Goal: Transaction & Acquisition: Purchase product/service

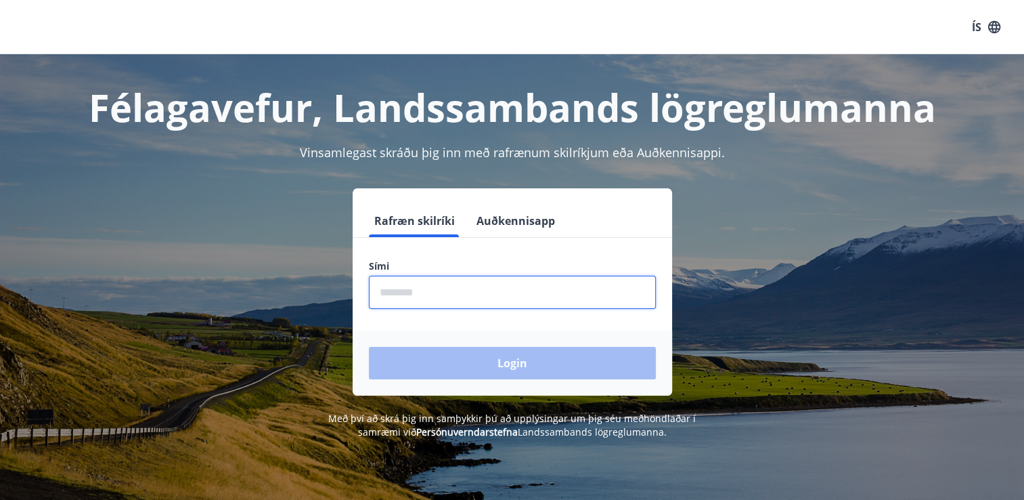
click at [525, 287] on input "phone" at bounding box center [512, 291] width 287 height 33
type input "*"
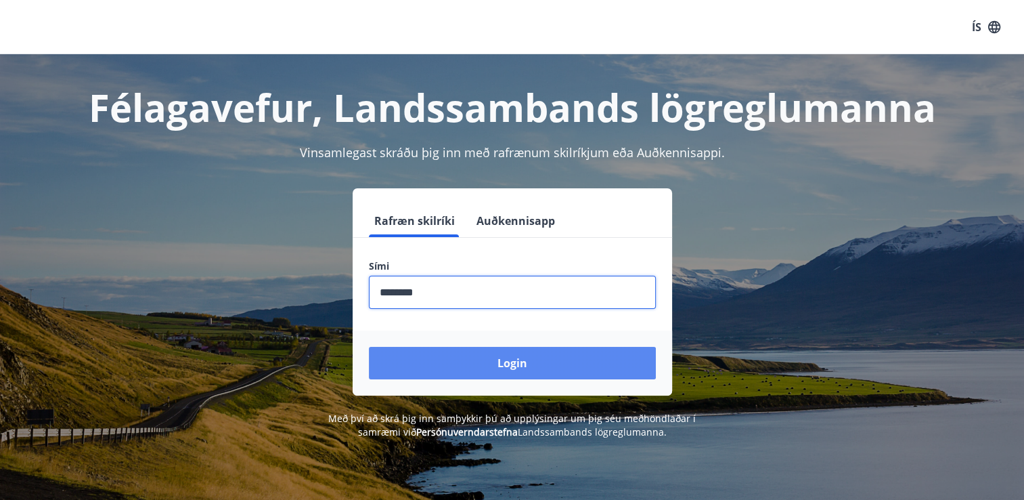
type input "********"
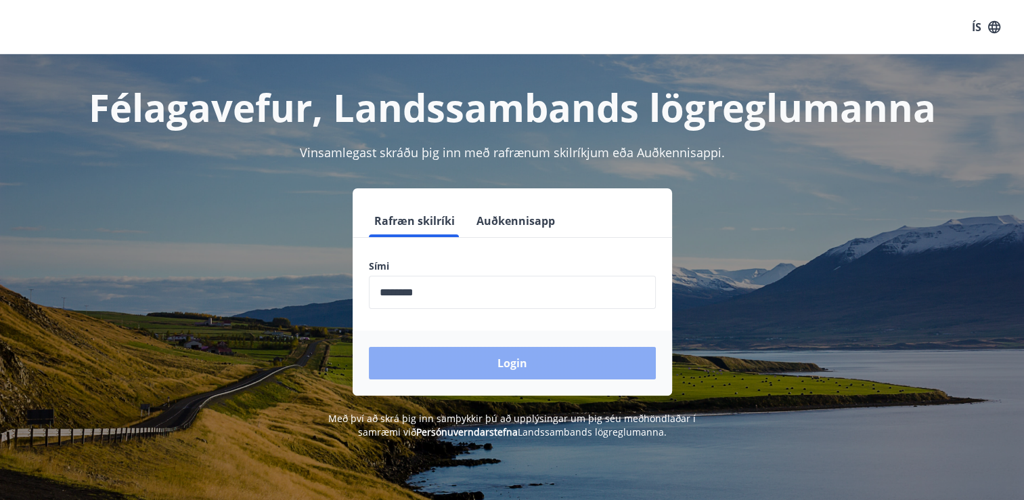
click at [520, 358] on button "Login" at bounding box center [512, 363] width 287 height 32
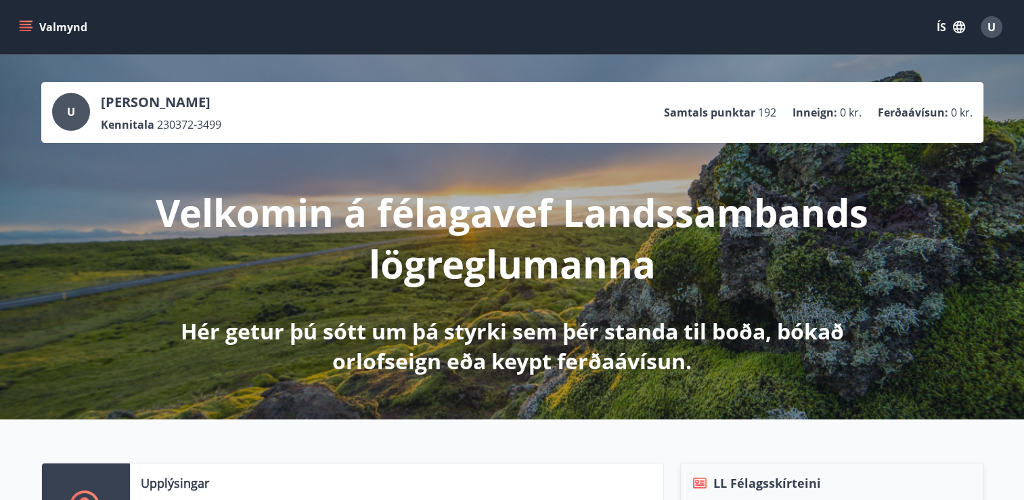
click at [26, 23] on icon "menu" at bounding box center [26, 27] width 14 height 14
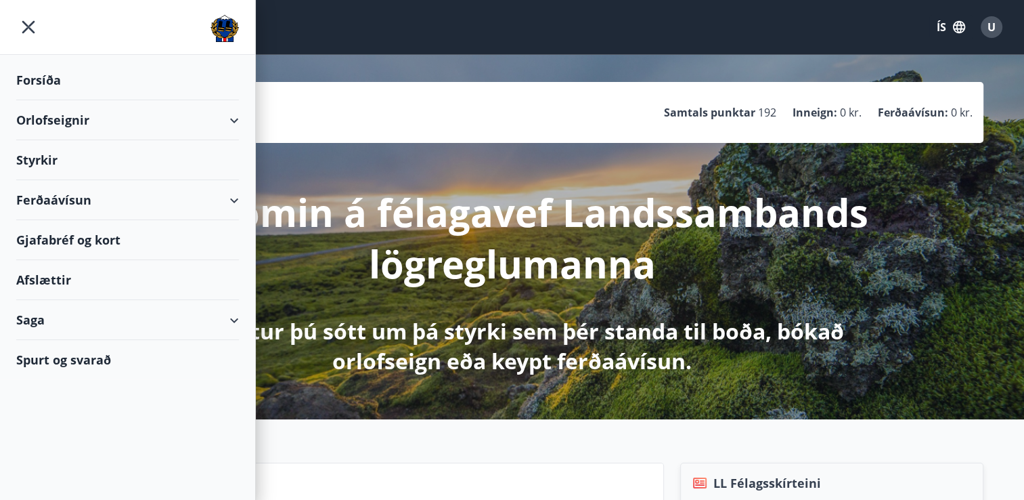
click at [74, 200] on div "Ferðaávísun" at bounding box center [127, 200] width 223 height 40
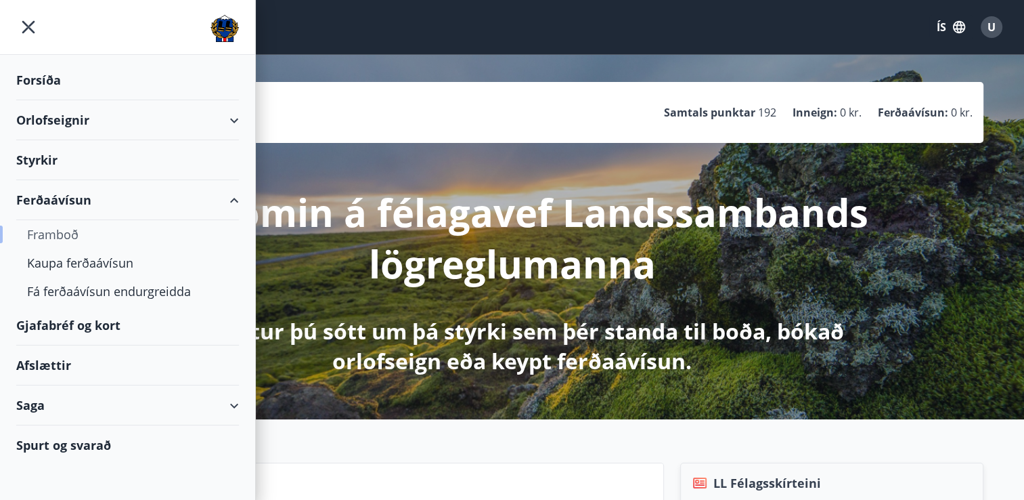
click at [63, 234] on div "Framboð" at bounding box center [127, 234] width 201 height 28
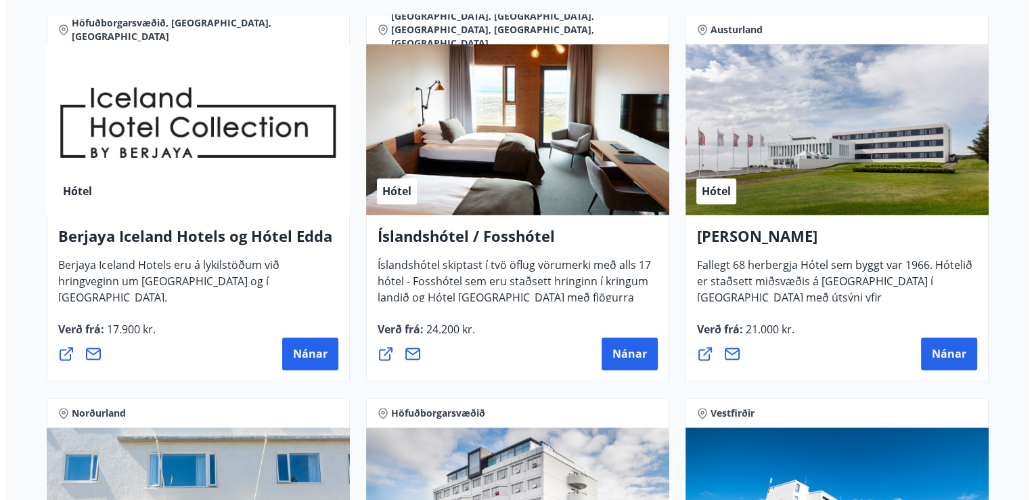
scroll to position [1814, 0]
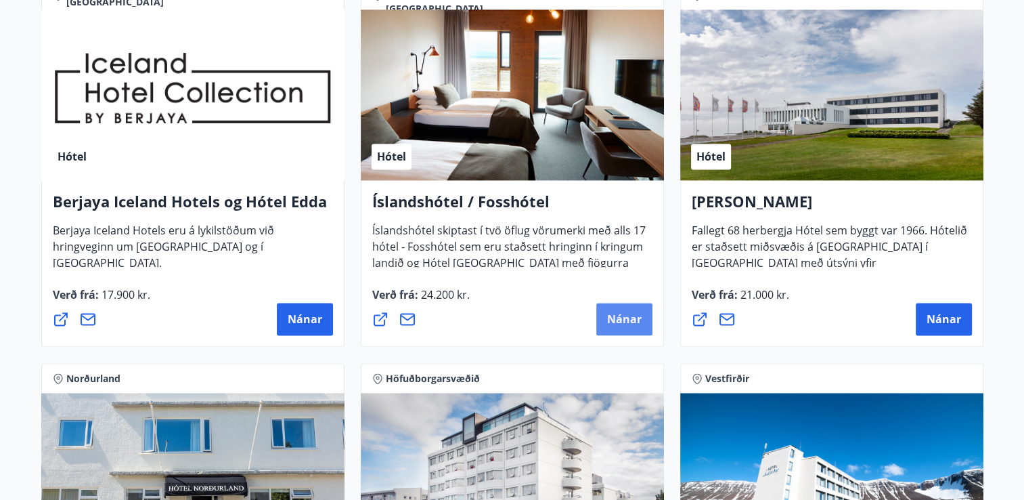
click at [609, 314] on span "Nánar" at bounding box center [624, 318] width 35 height 15
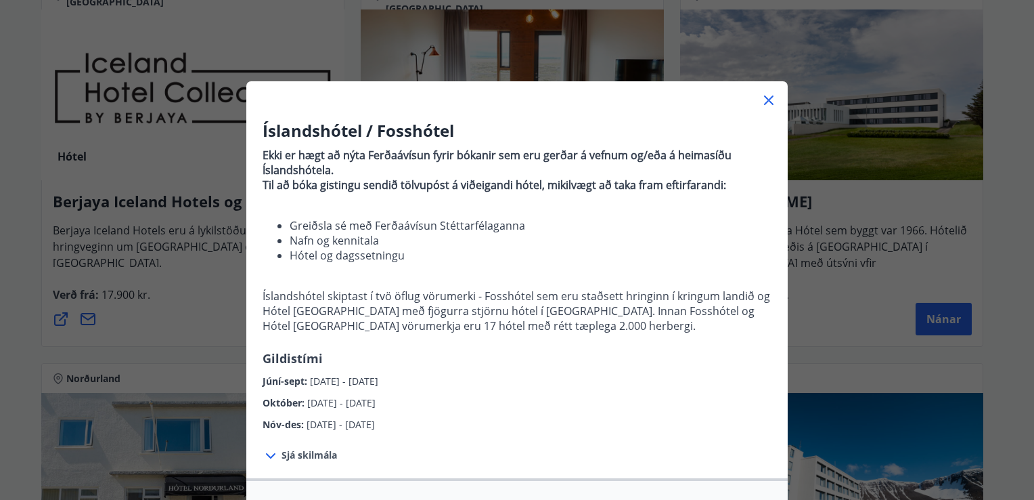
click at [634, 244] on li "Nafn og kennitala" at bounding box center [531, 240] width 482 height 15
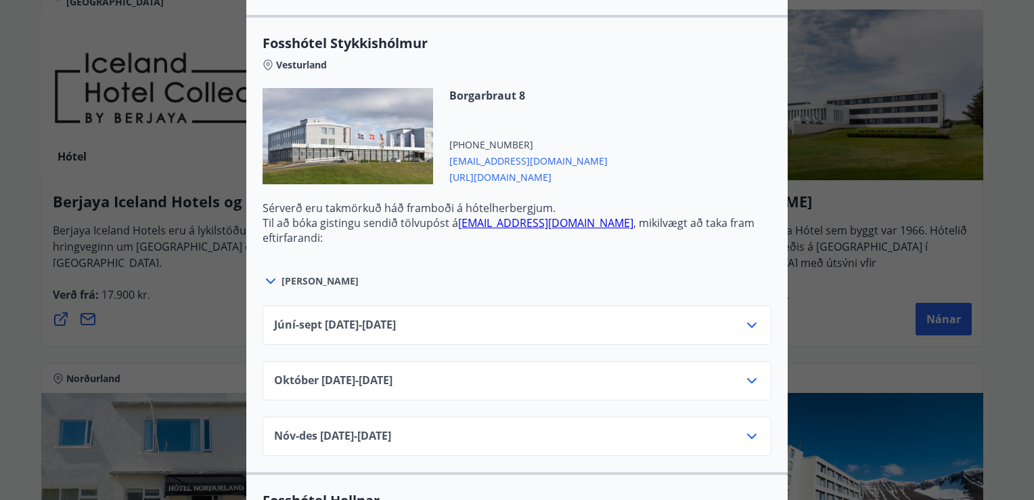
scroll to position [948, 0]
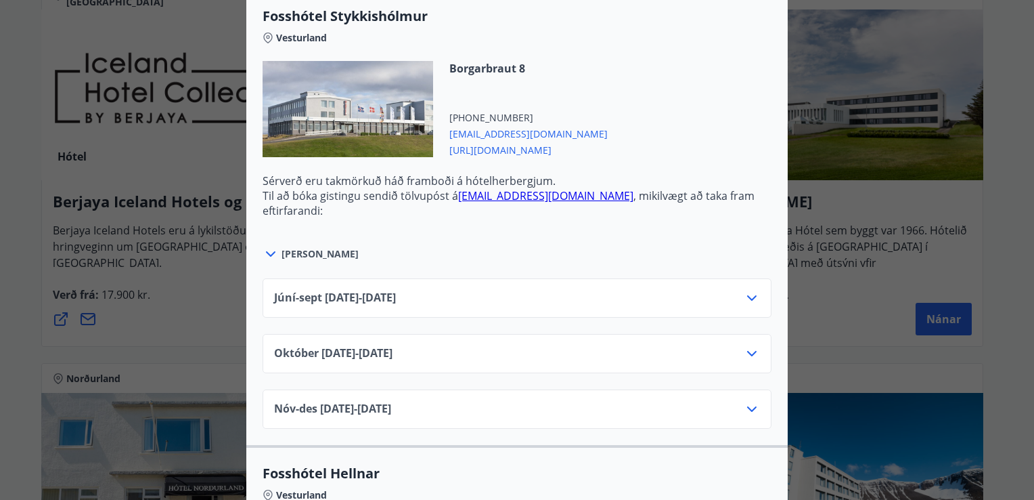
click at [750, 297] on icon at bounding box center [752, 298] width 16 height 16
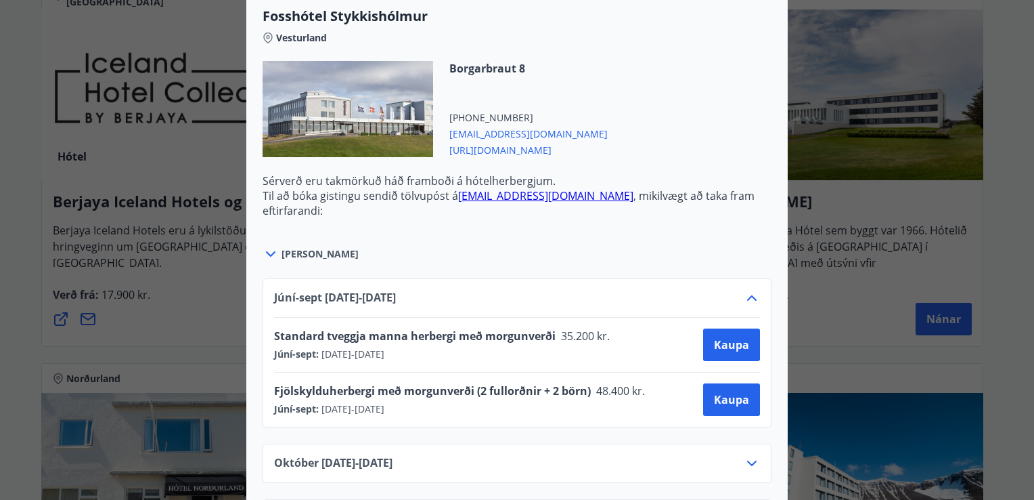
click at [266, 255] on icon at bounding box center [270, 253] width 9 height 5
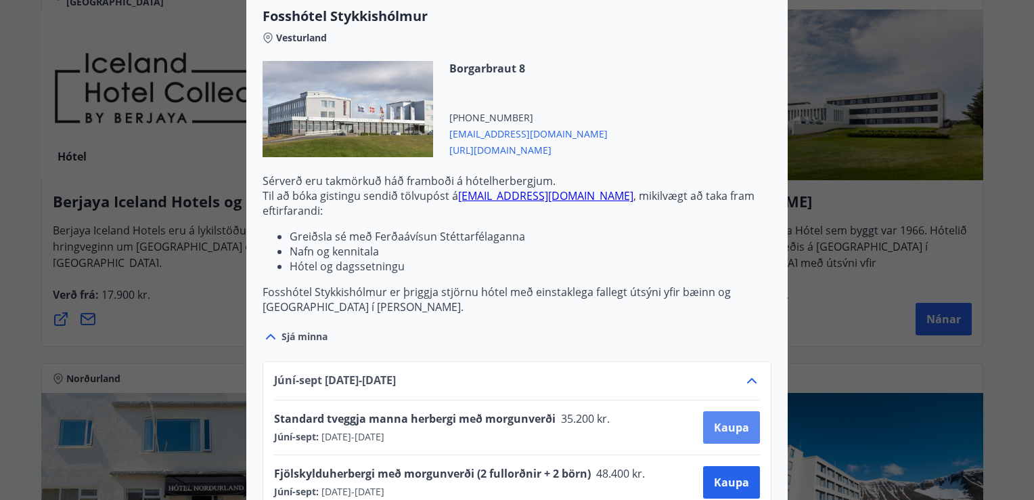
click at [722, 422] on span "Kaupa" at bounding box center [731, 427] width 35 height 15
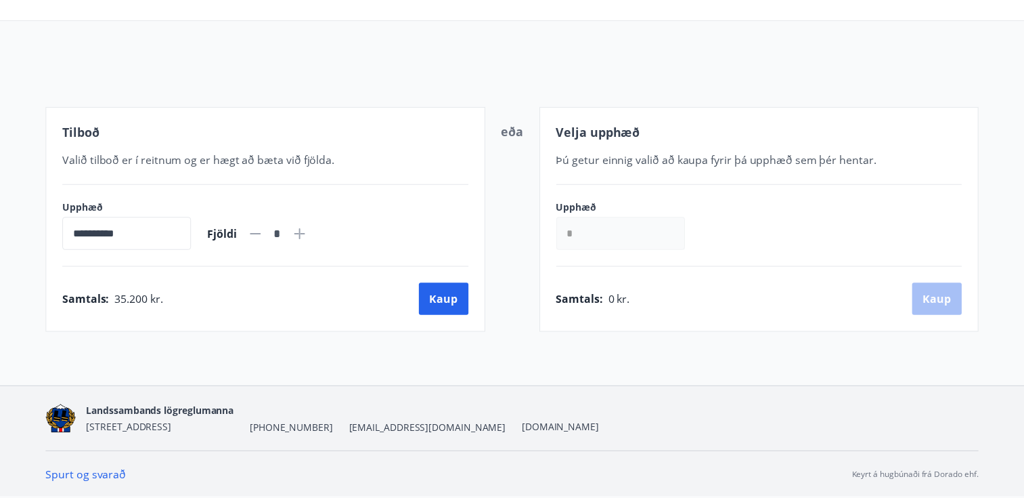
scroll to position [108, 0]
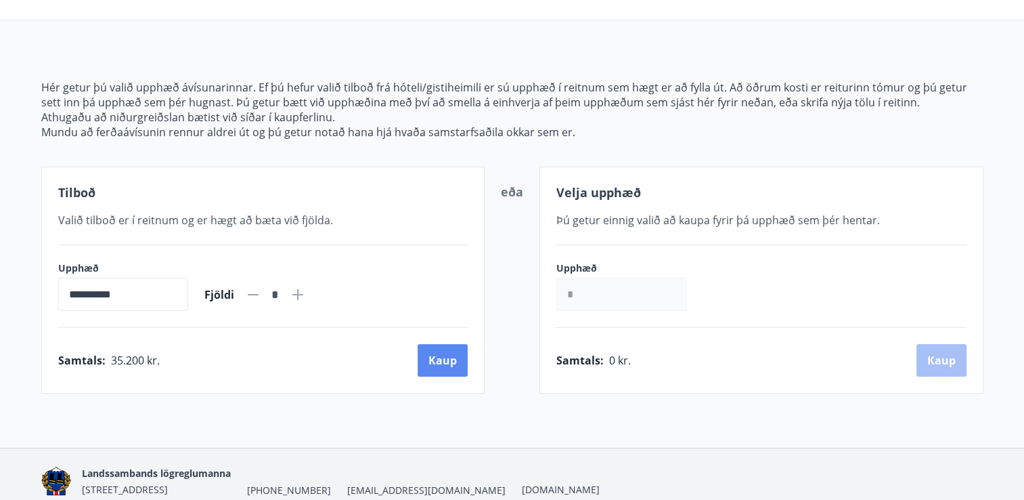
click at [446, 353] on button "Kaup" at bounding box center [443, 360] width 50 height 32
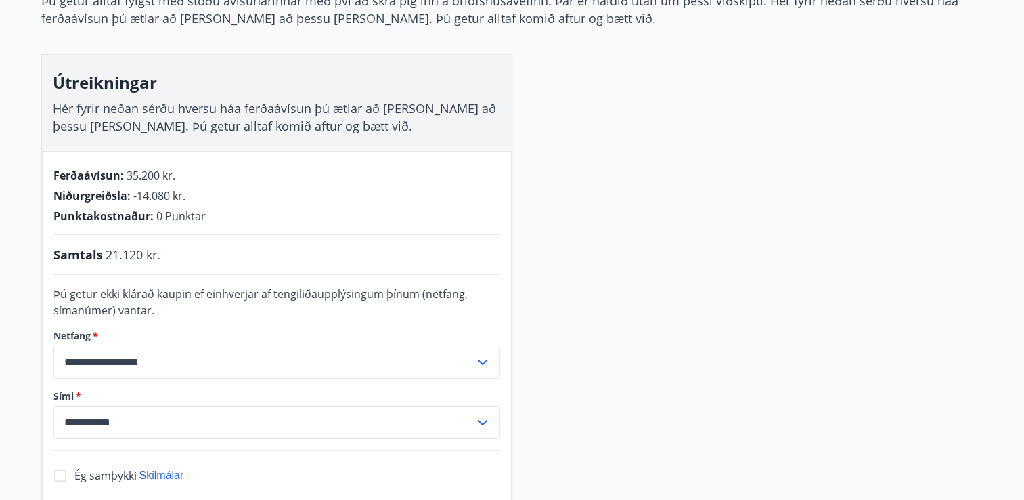
scroll to position [282, 0]
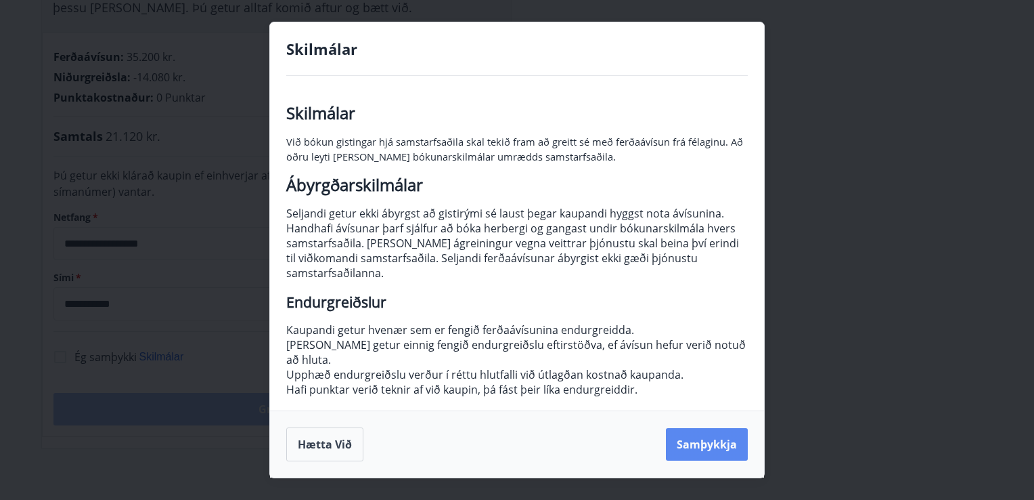
click at [702, 435] on button "Samþykkja" at bounding box center [707, 444] width 82 height 32
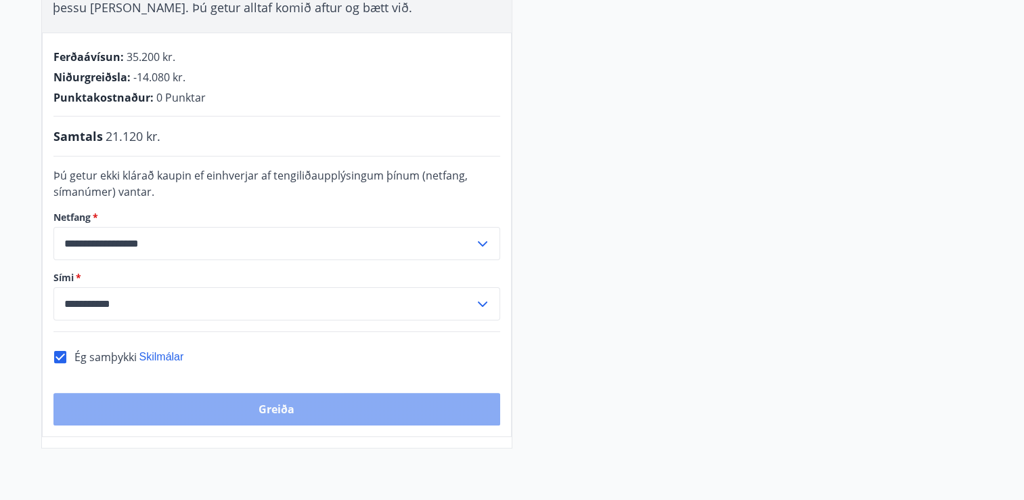
click at [273, 405] on button "Greiða" at bounding box center [276, 409] width 447 height 32
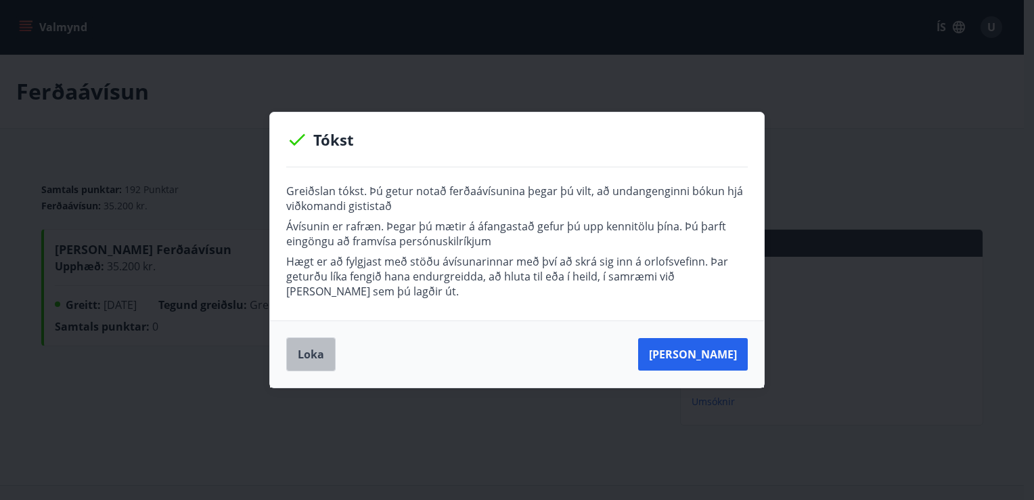
click at [319, 347] on button "Loka" at bounding box center [310, 354] width 49 height 34
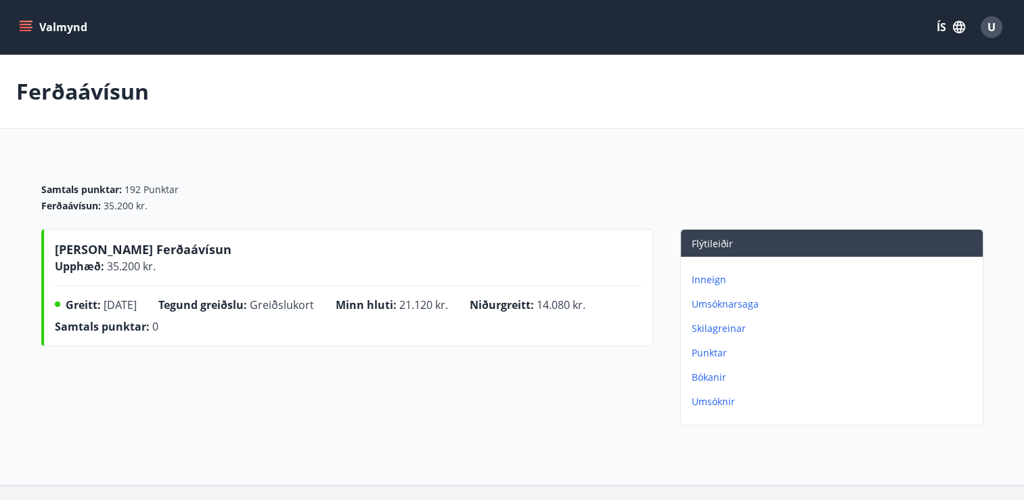
click at [991, 28] on span "U" at bounding box center [992, 27] width 8 height 15
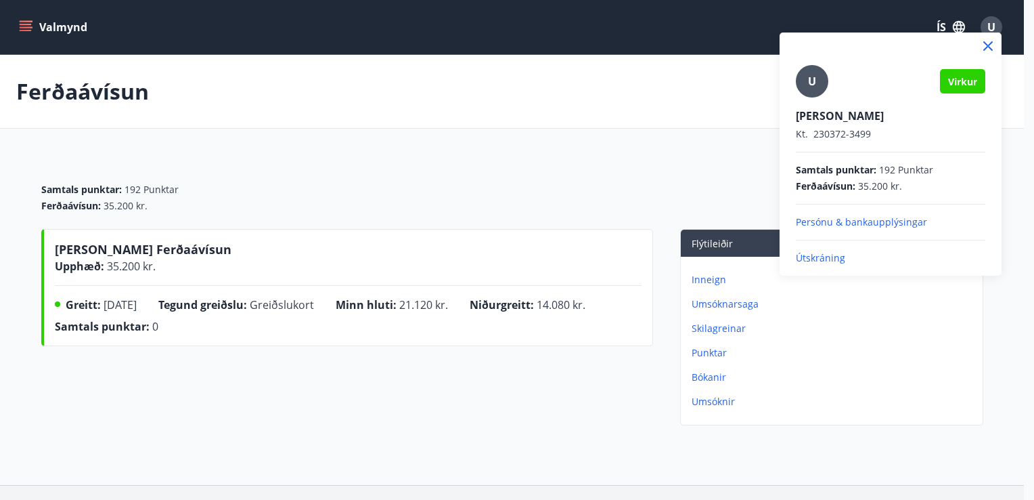
click at [826, 261] on p "Útskráning" at bounding box center [891, 258] width 190 height 14
